Goal: Information Seeking & Learning: Understand process/instructions

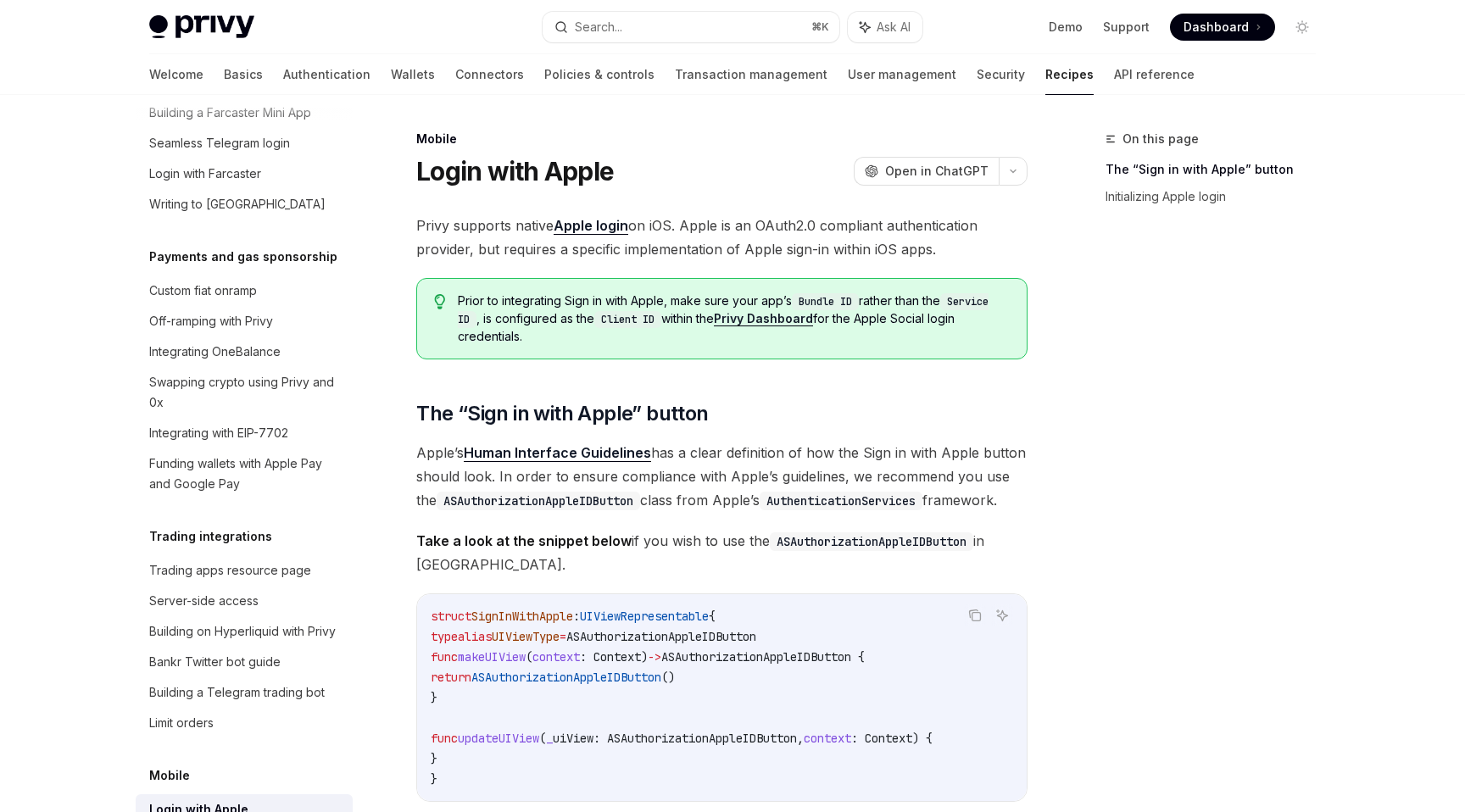
scroll to position [1301, 0]
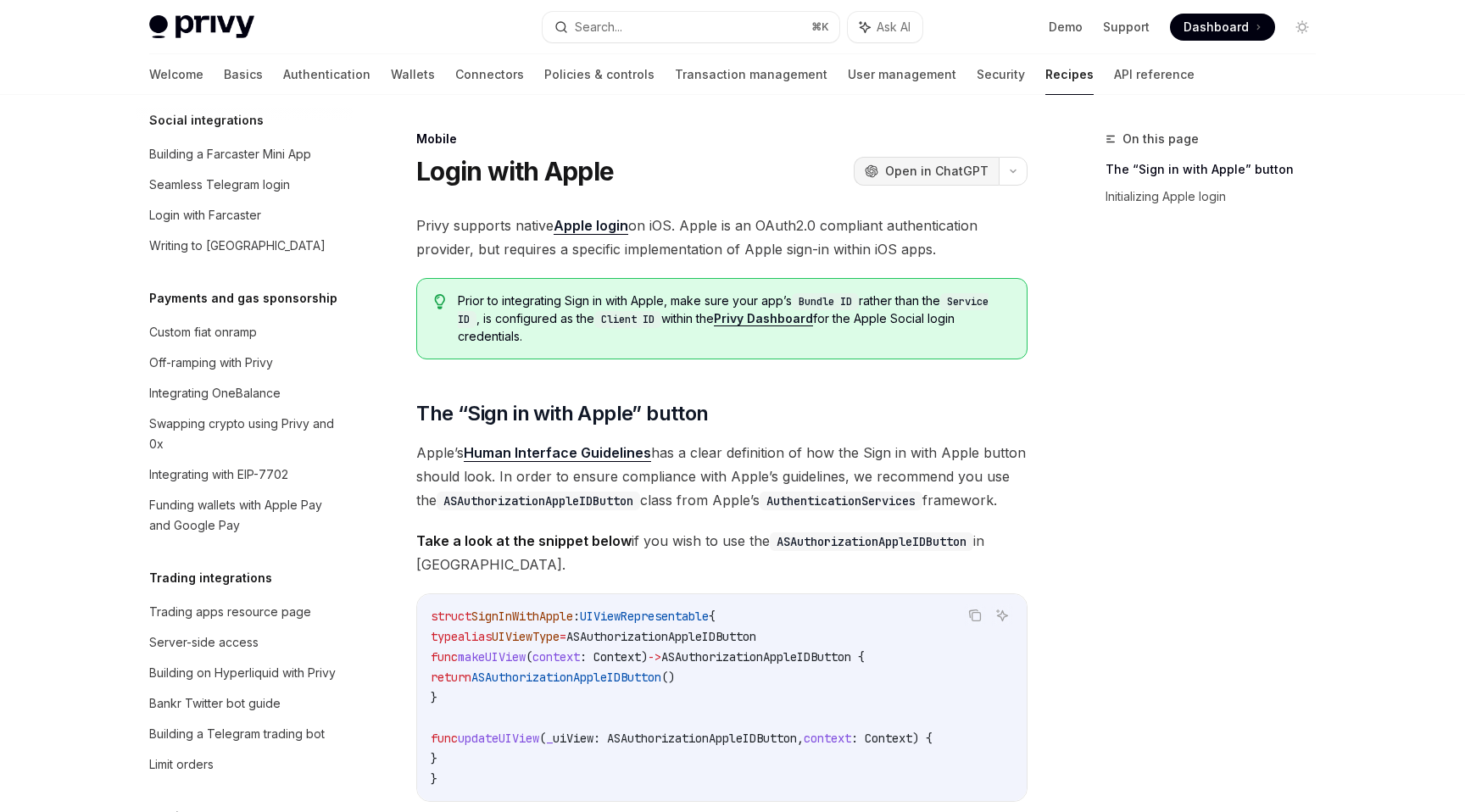
click at [936, 169] on span "Open in ChatGPT" at bounding box center [937, 171] width 104 height 17
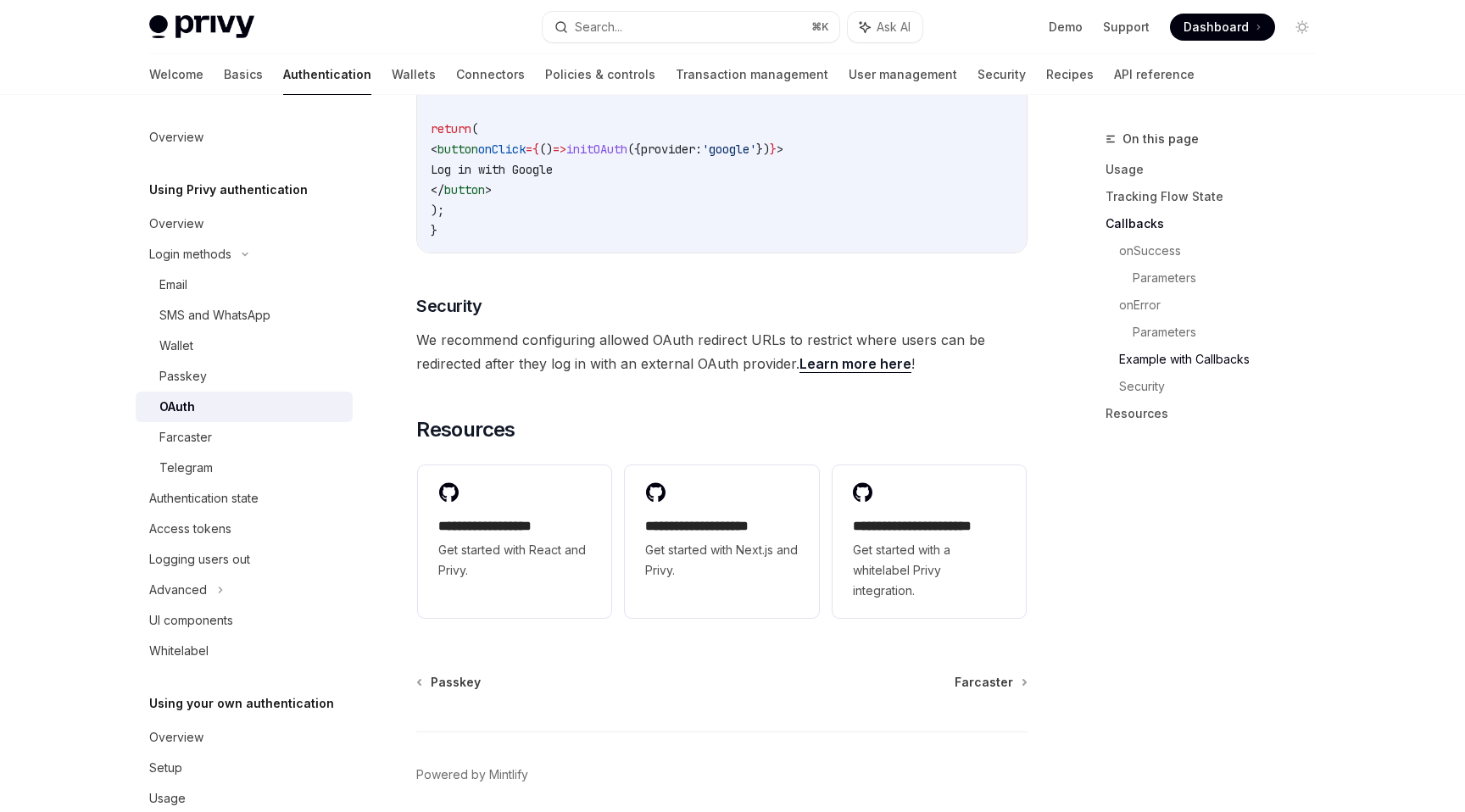
scroll to position [3497, 0]
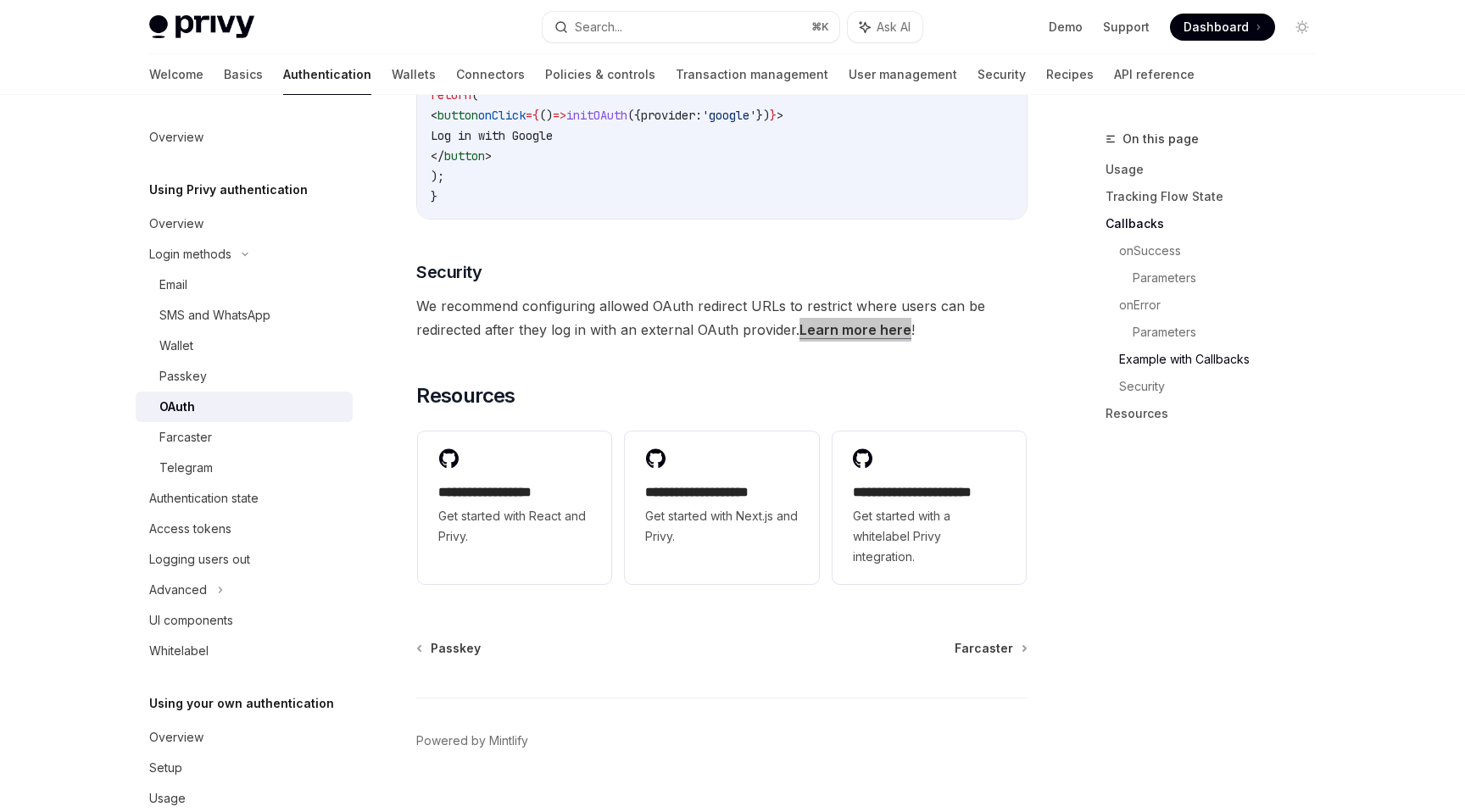
drag, startPoint x: 873, startPoint y: 307, endPoint x: 1194, endPoint y: 20, distance: 430.6
click at [237, 226] on div "Overview" at bounding box center [245, 224] width 193 height 20
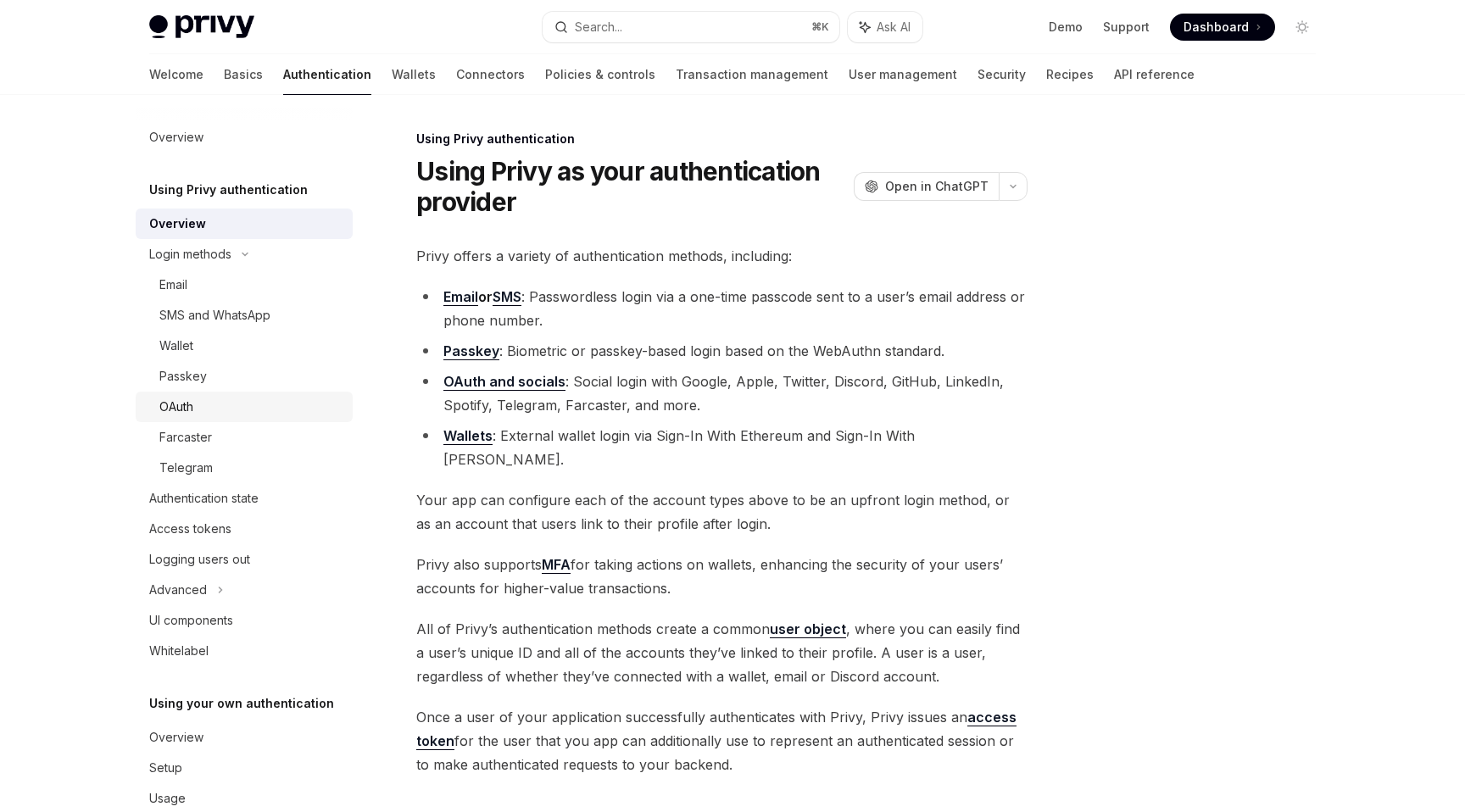
click at [255, 402] on div "OAuth" at bounding box center [250, 407] width 183 height 20
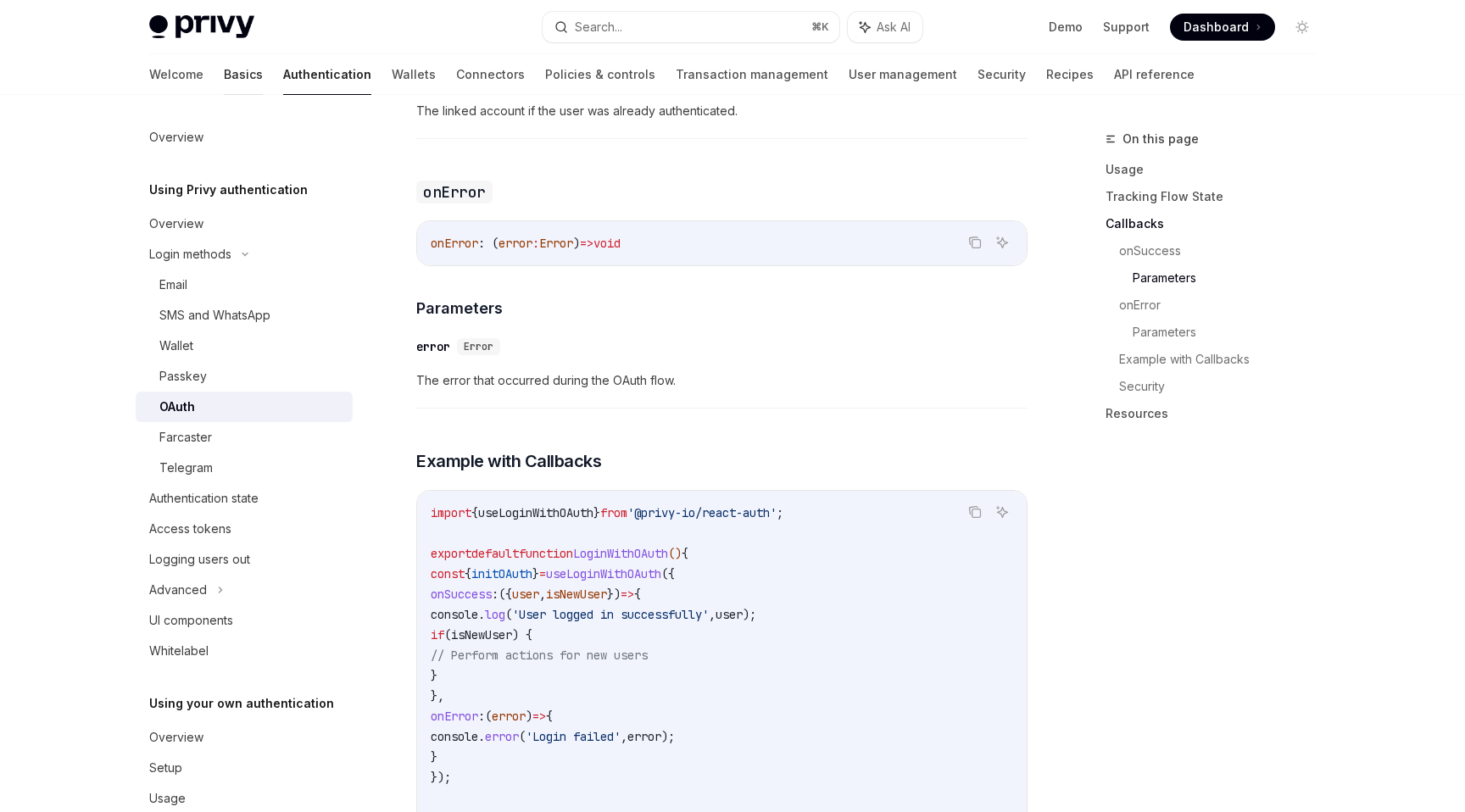
click at [224, 77] on link "Basics" at bounding box center [243, 75] width 39 height 41
type textarea "*"
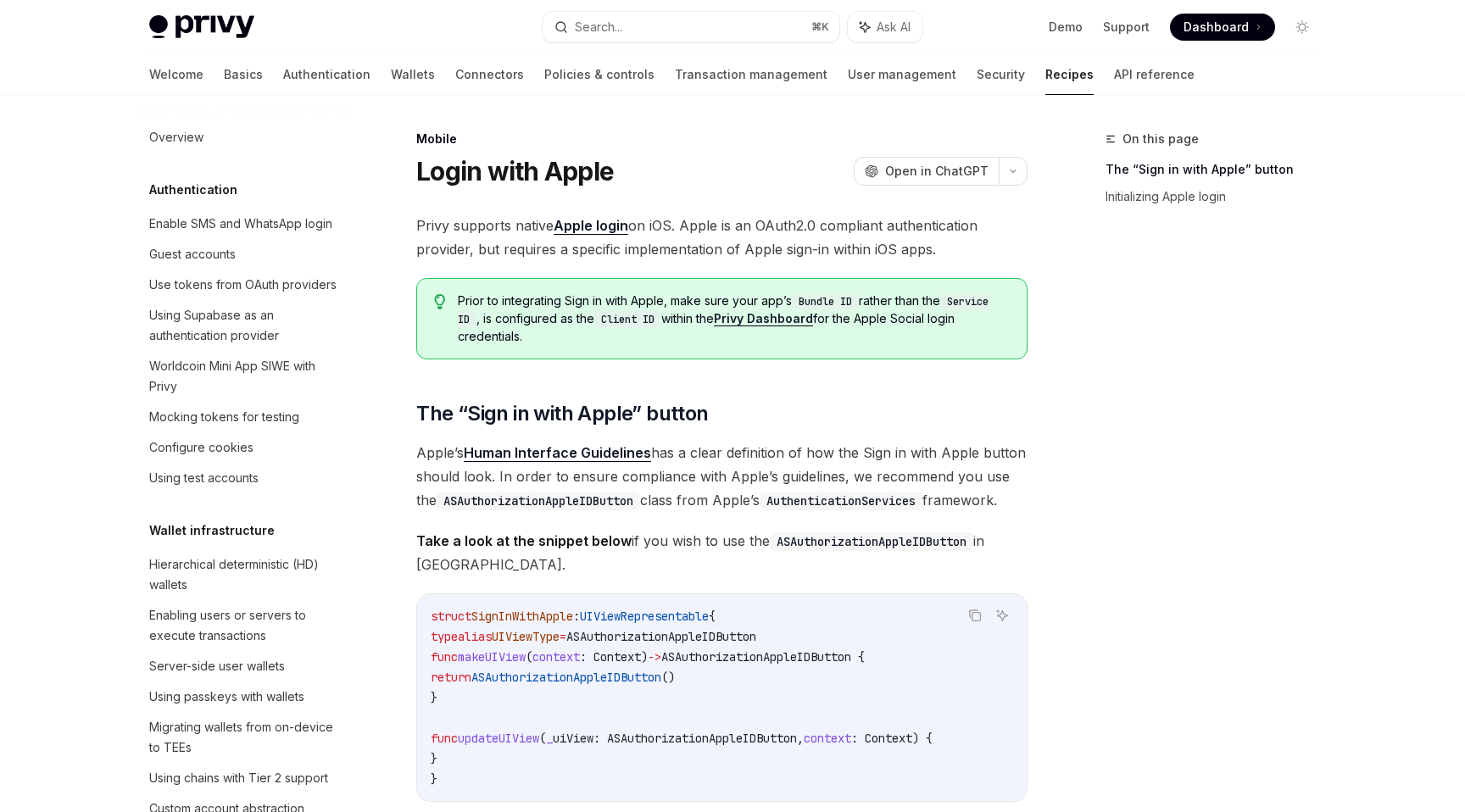
scroll to position [1678, 0]
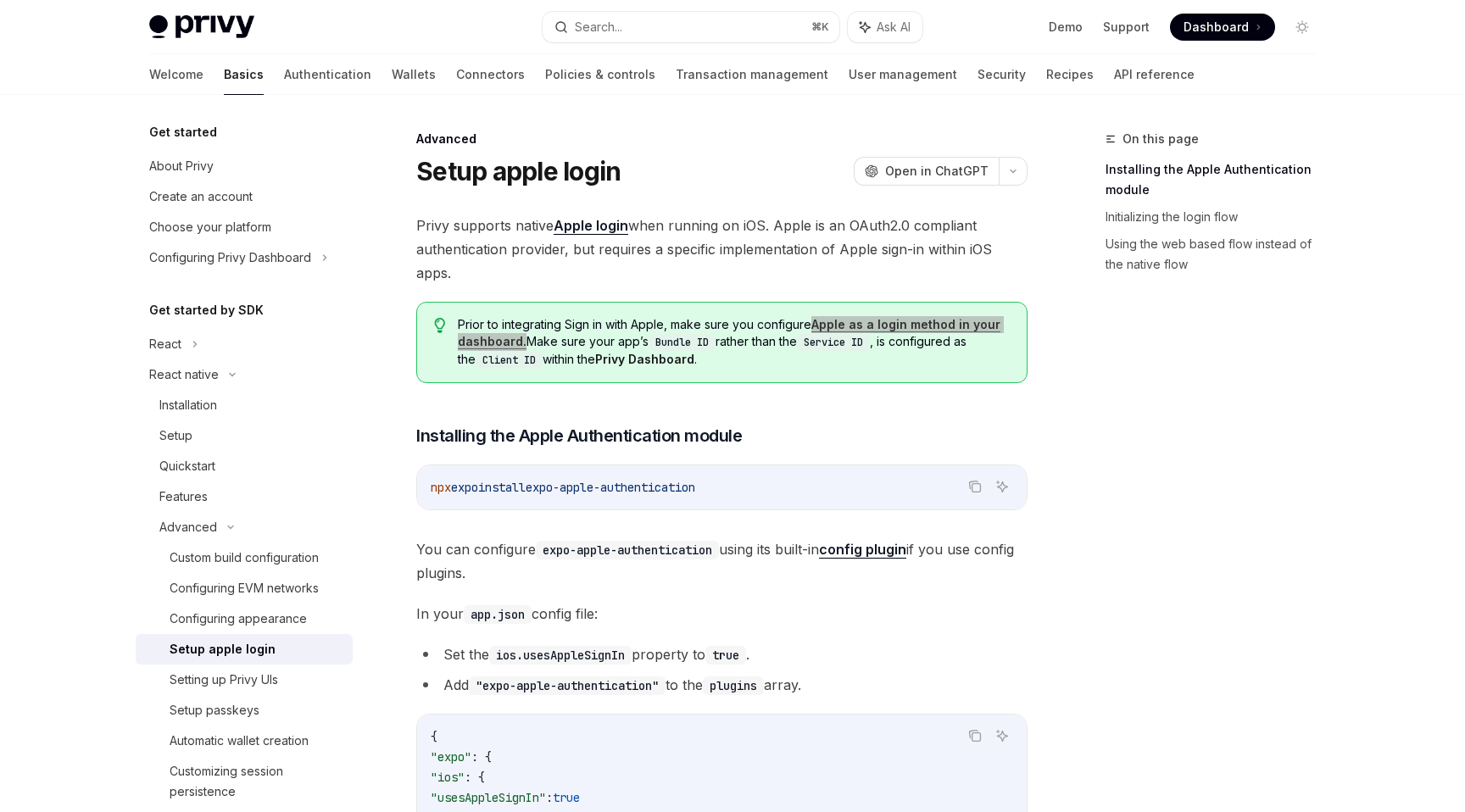
drag, startPoint x: 493, startPoint y: 342, endPoint x: 1144, endPoint y: 0, distance: 735.4
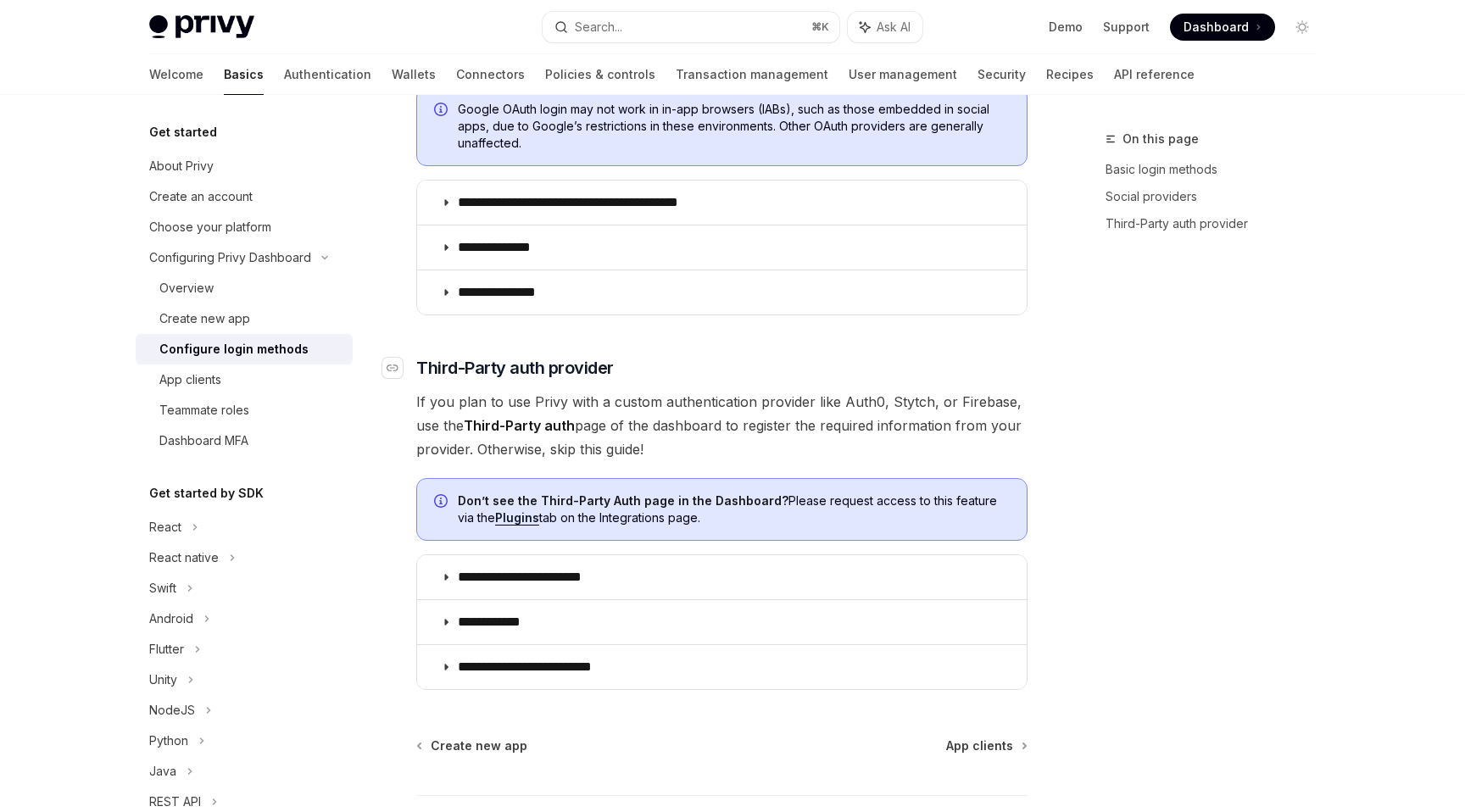
scroll to position [500, 0]
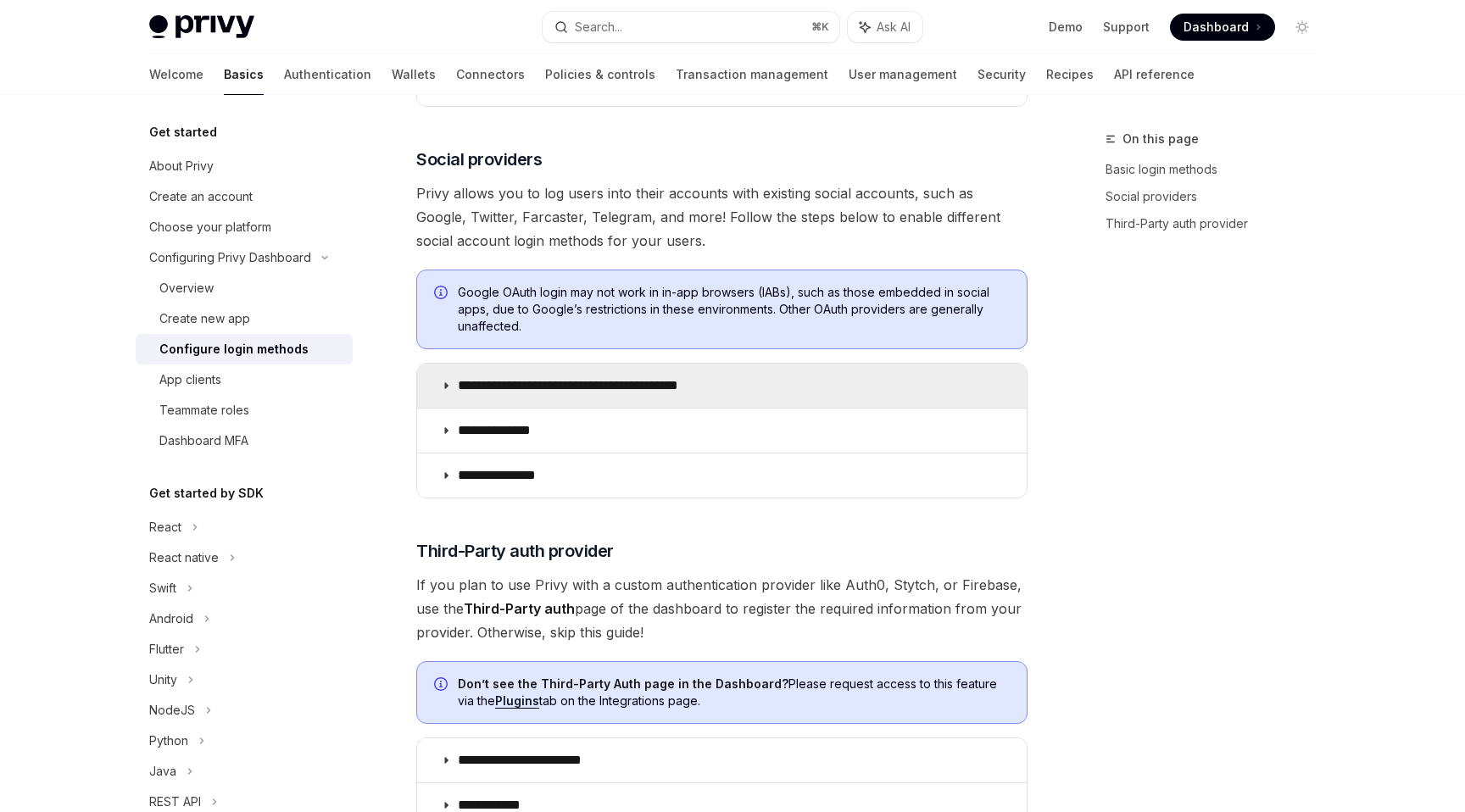
click at [652, 375] on summary "**********" at bounding box center [722, 386] width 609 height 44
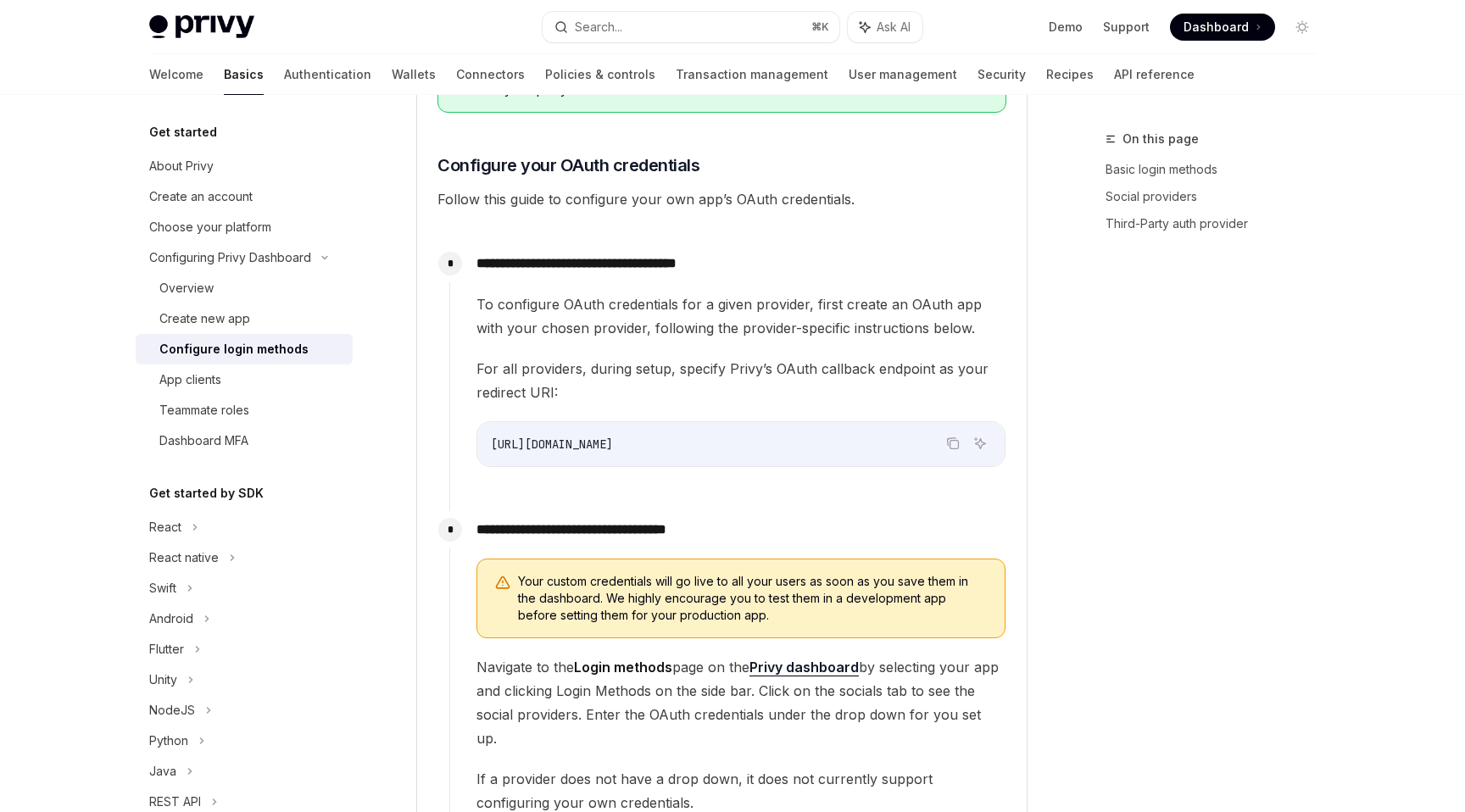
scroll to position [1560, 0]
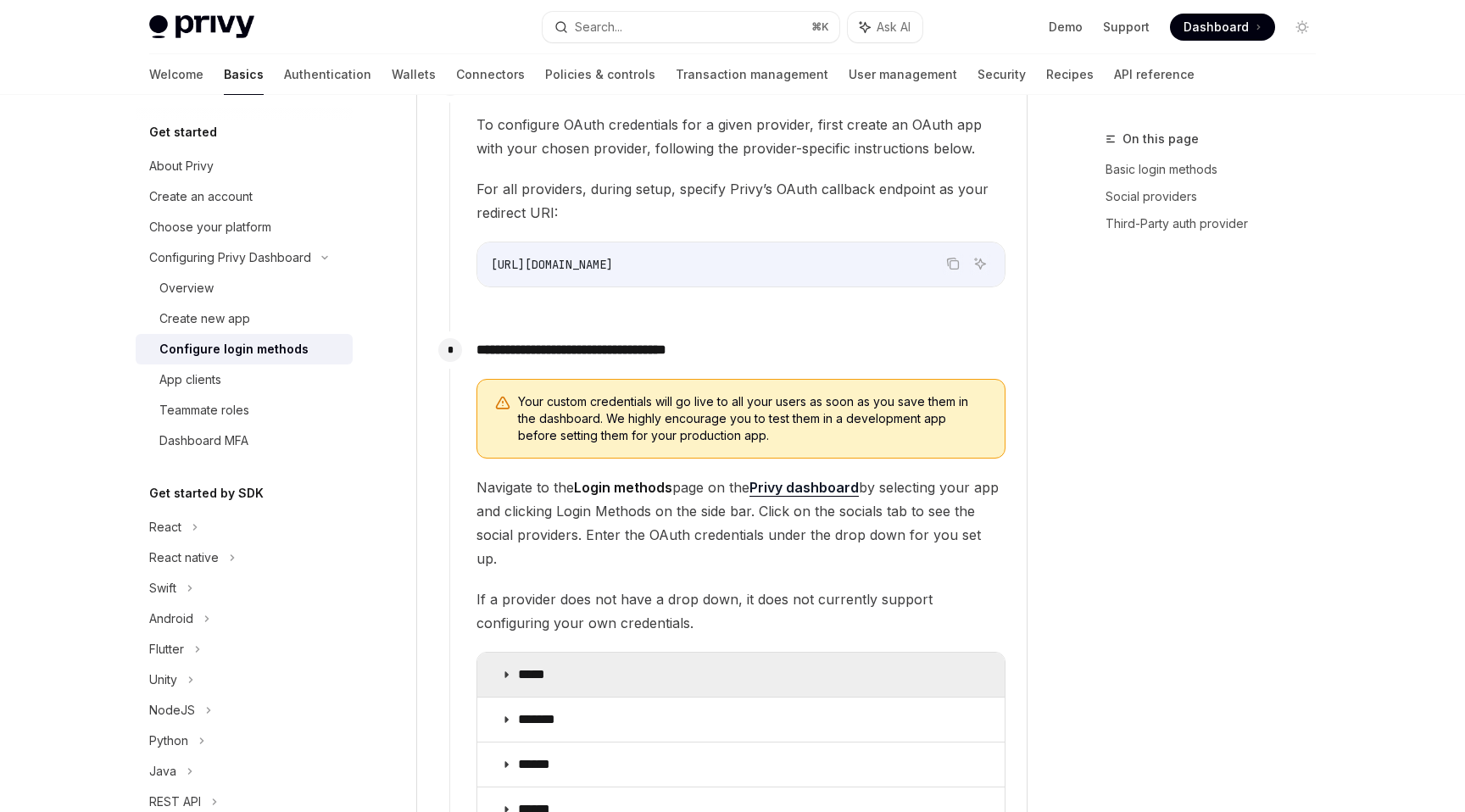
click at [589, 653] on summary "*****" at bounding box center [741, 675] width 528 height 44
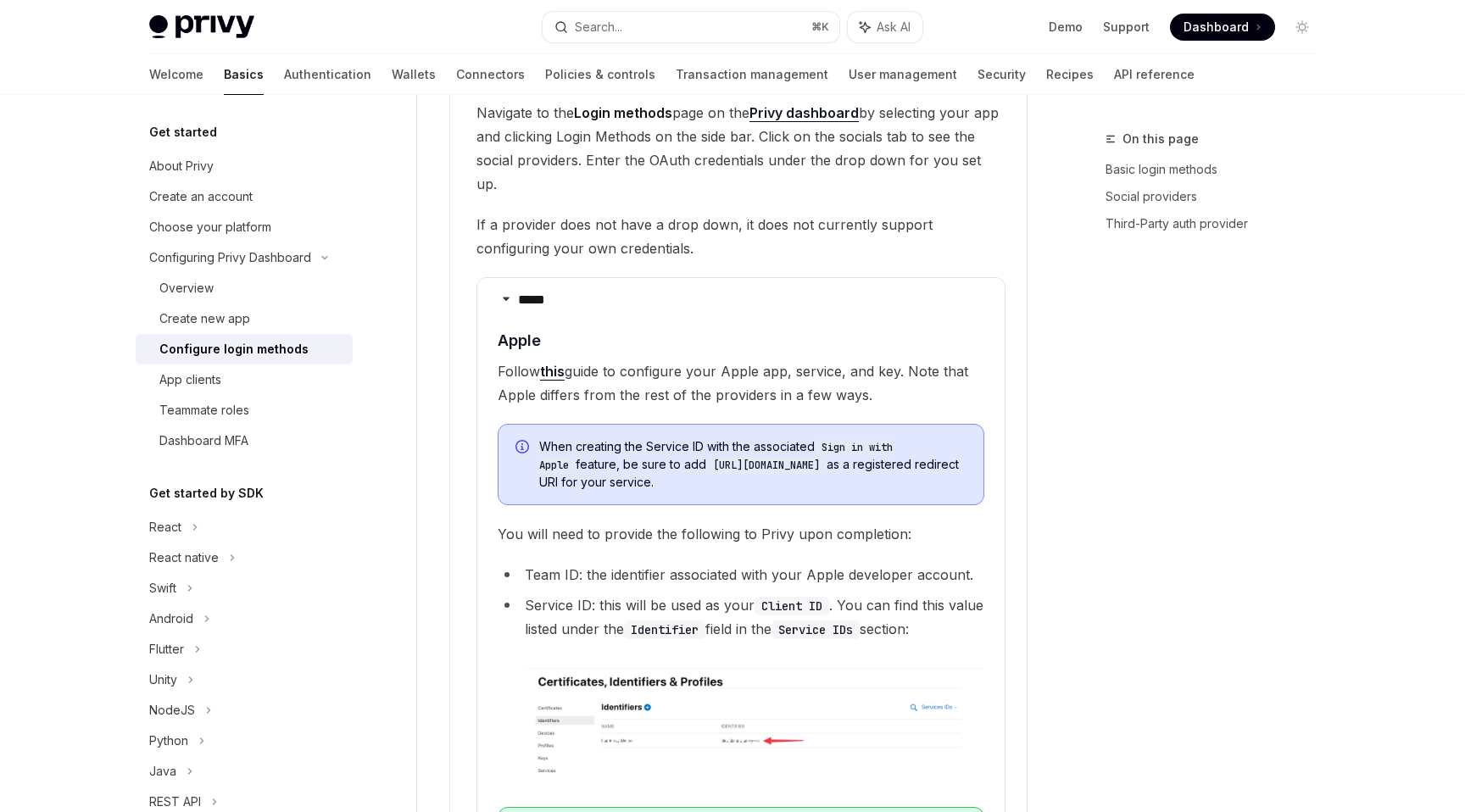
scroll to position [1949, 0]
